Goal: Information Seeking & Learning: Learn about a topic

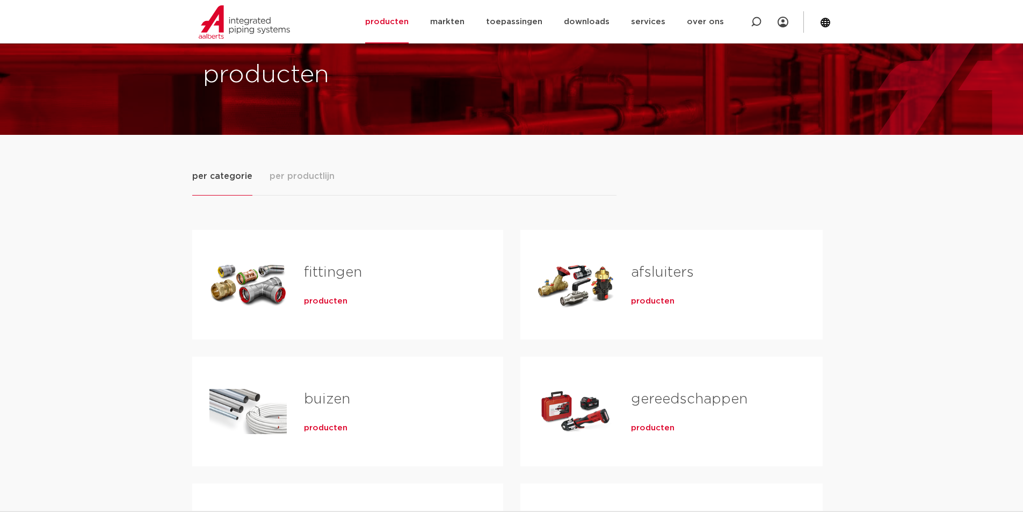
scroll to position [54, 0]
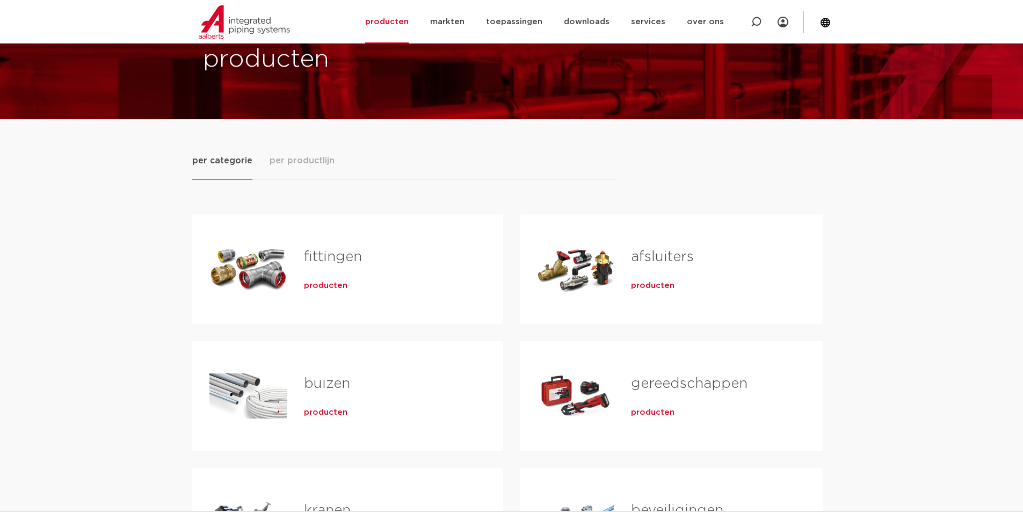
click at [656, 380] on link "gereedschappen" at bounding box center [689, 383] width 116 height 14
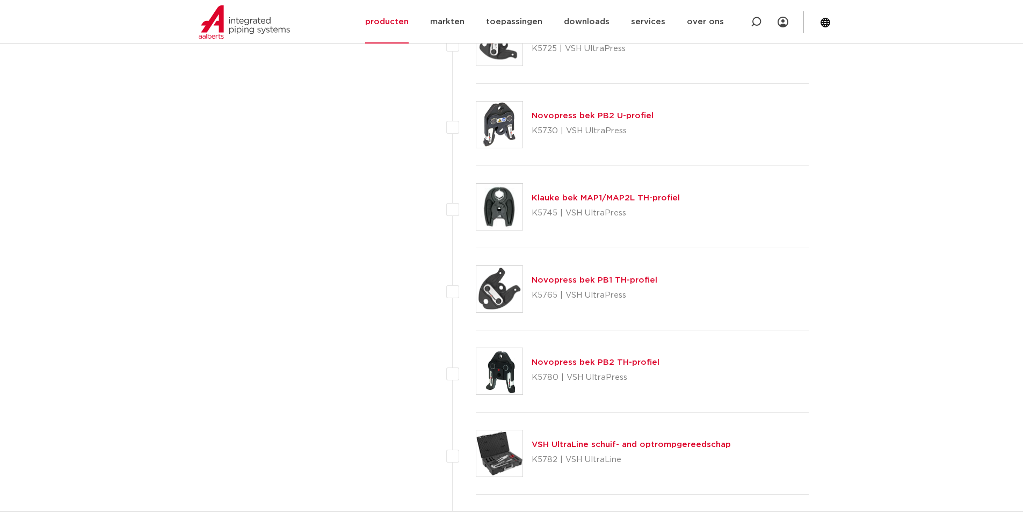
scroll to position [1825, 0]
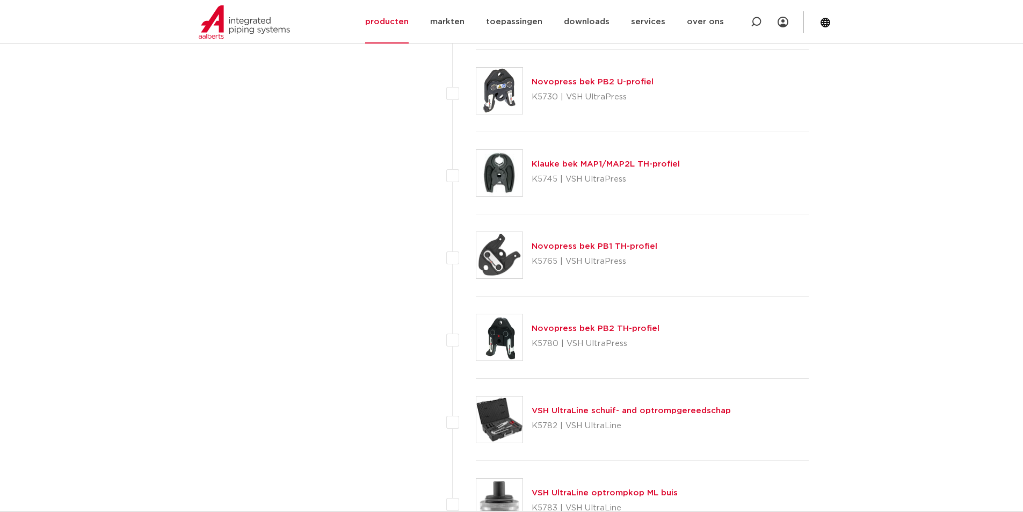
click at [520, 419] on img at bounding box center [499, 419] width 46 height 46
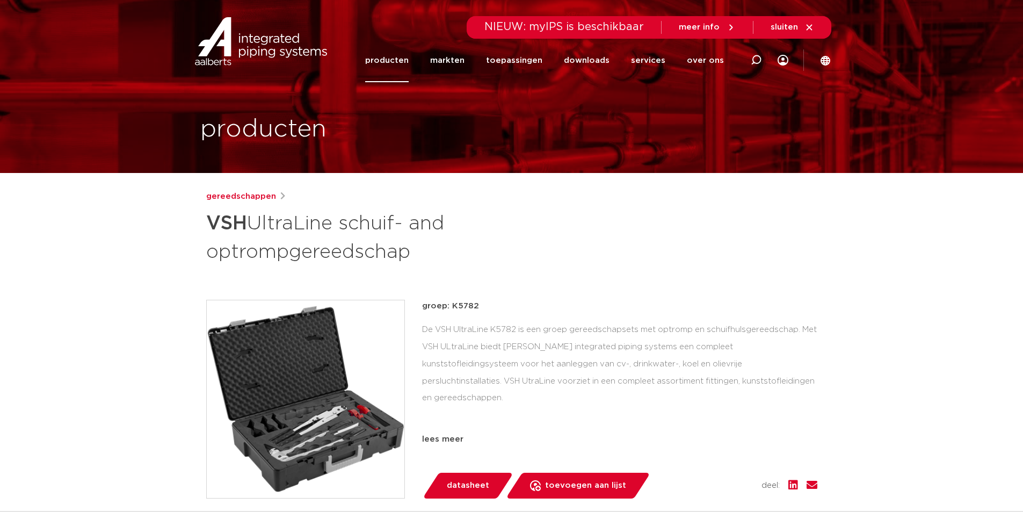
click at [347, 420] on img at bounding box center [306, 399] width 198 height 198
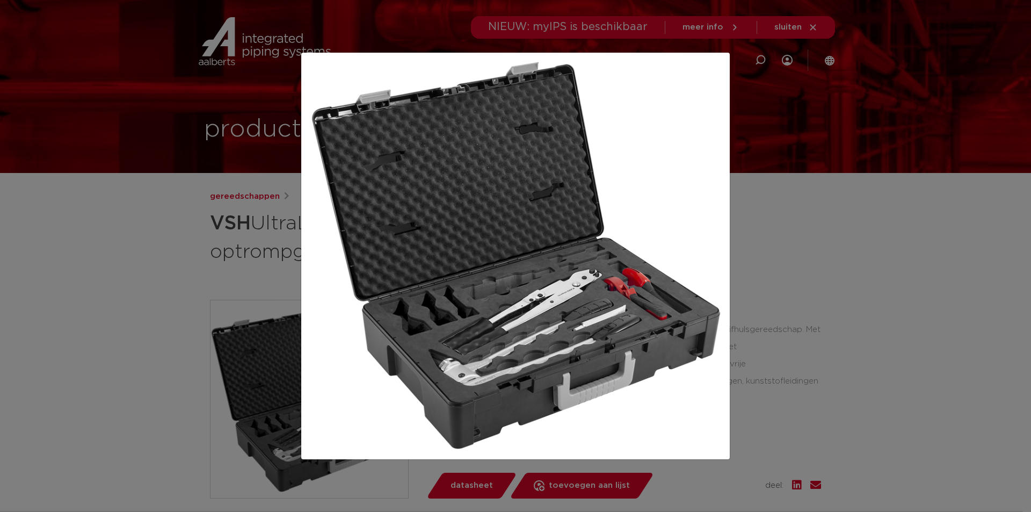
click at [533, 345] on img at bounding box center [515, 256] width 411 height 390
click at [854, 246] on div at bounding box center [515, 256] width 1031 height 512
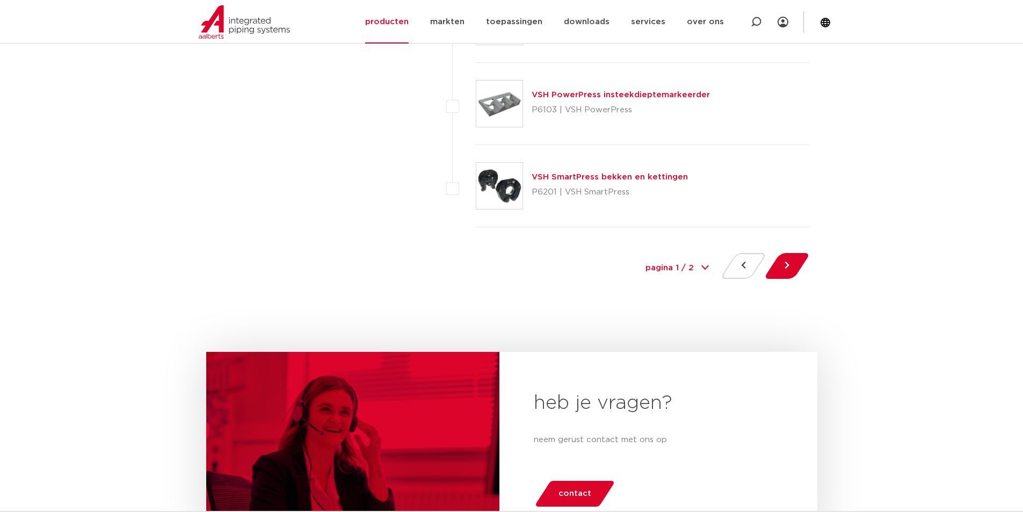
scroll to position [4939, 0]
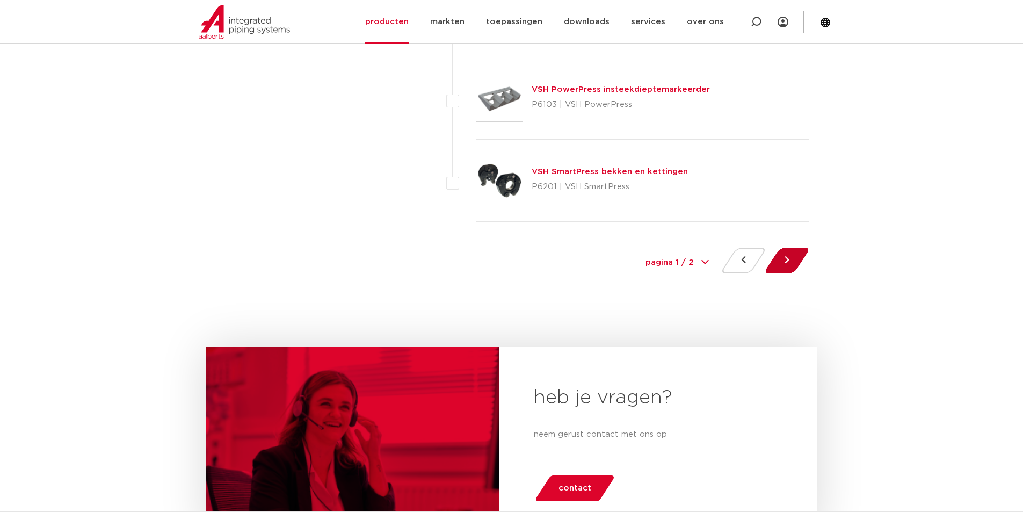
click at [782, 264] on button at bounding box center [786, 260] width 31 height 26
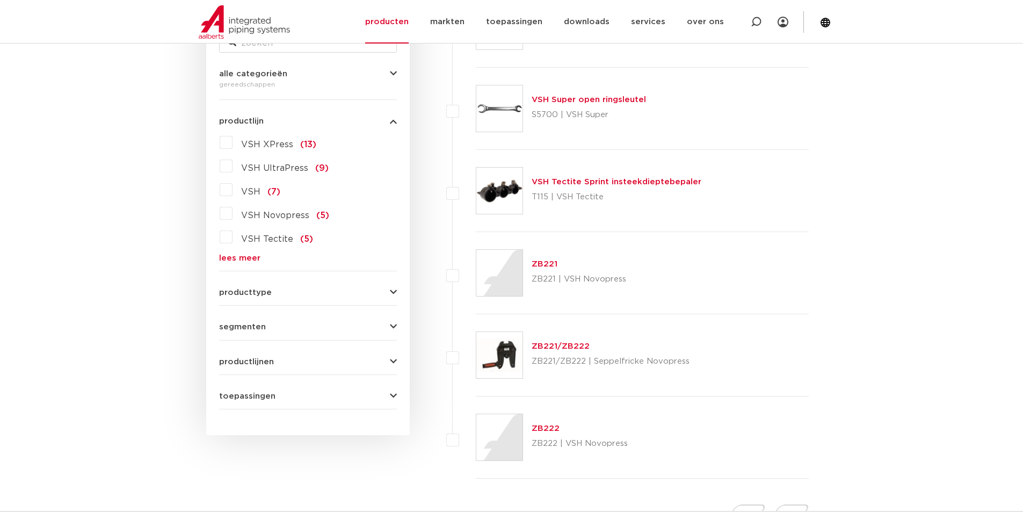
scroll to position [483, 0]
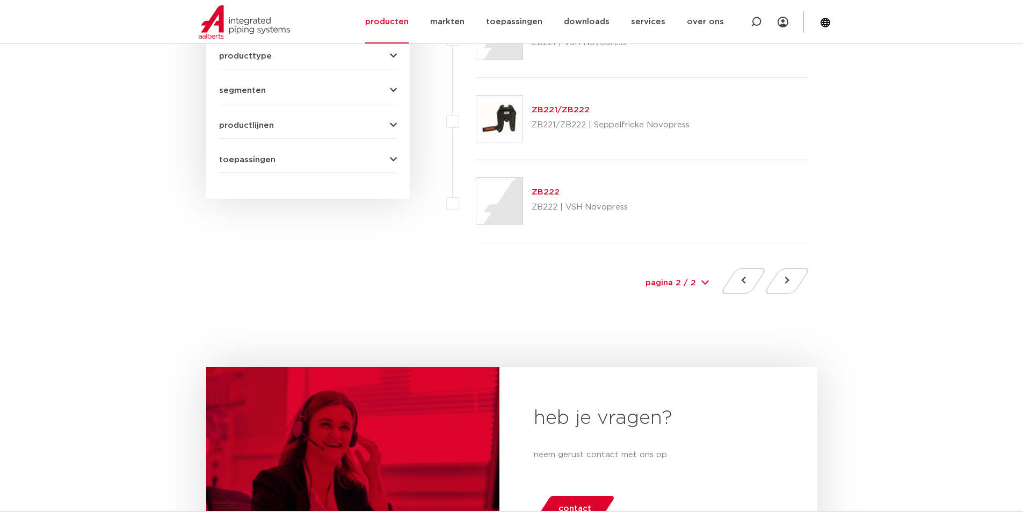
click at [501, 120] on img at bounding box center [499, 119] width 46 height 46
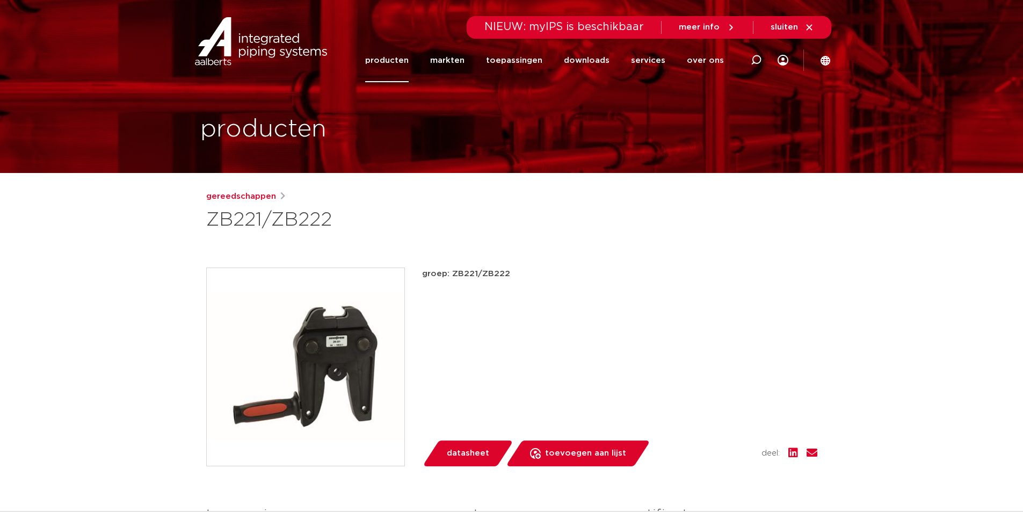
click at [464, 460] on span "datasheet" at bounding box center [468, 452] width 42 height 17
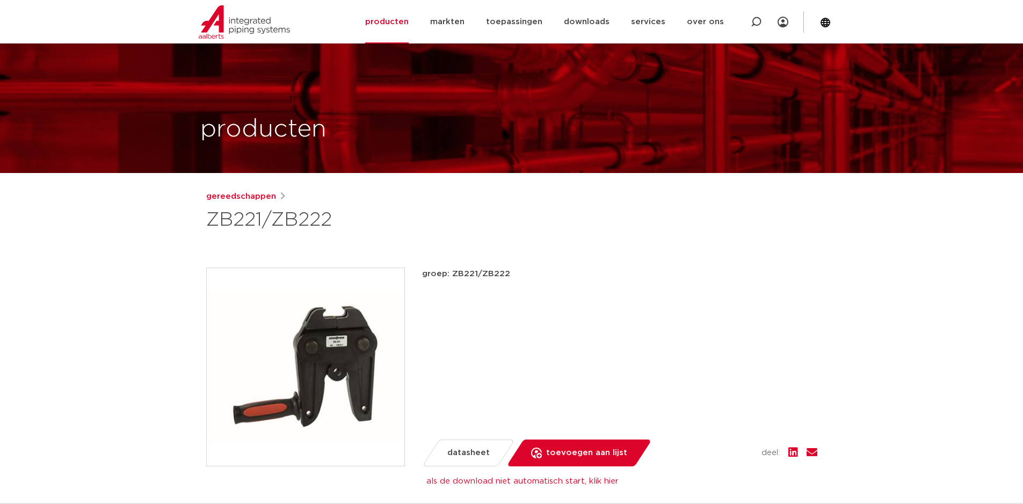
scroll to position [268, 0]
